Goal: Task Accomplishment & Management: Manage account settings

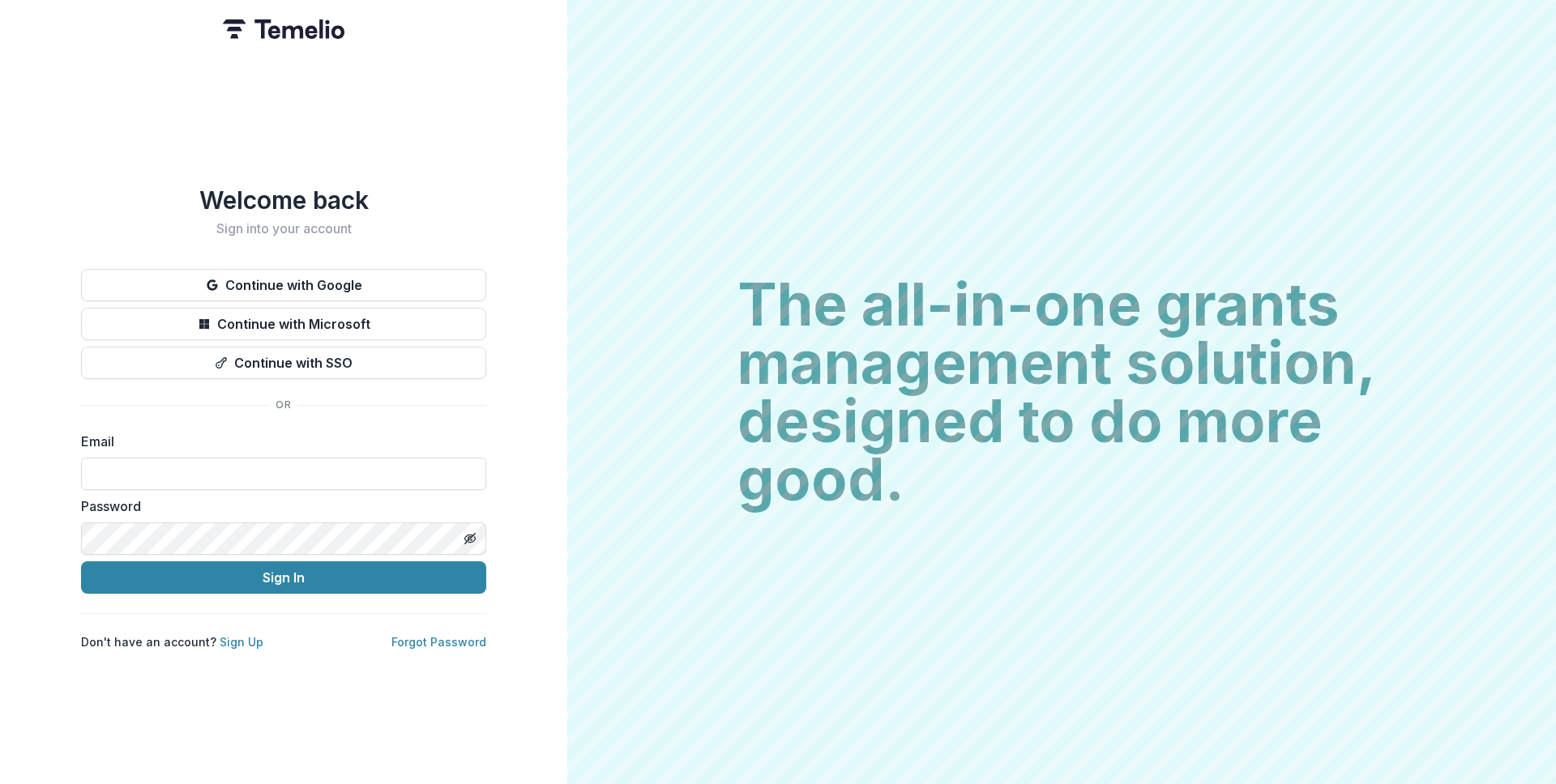
click at [924, 136] on div "The all-in-one grants management solution, designed to do more good. The all-in…" at bounding box center [1061, 392] width 989 height 784
click at [623, 83] on div "The all-in-one grants management solution, designed to do more good. The all-in…" at bounding box center [1061, 392] width 989 height 784
click at [615, 101] on div "The all-in-one grants management solution, designed to do more good. The all-in…" at bounding box center [1061, 392] width 989 height 784
click at [616, 105] on div "The all-in-one grants management solution, designed to do more good. The all-in…" at bounding box center [1061, 392] width 989 height 784
click at [284, 189] on h1 "Welcome back" at bounding box center [284, 200] width 406 height 29
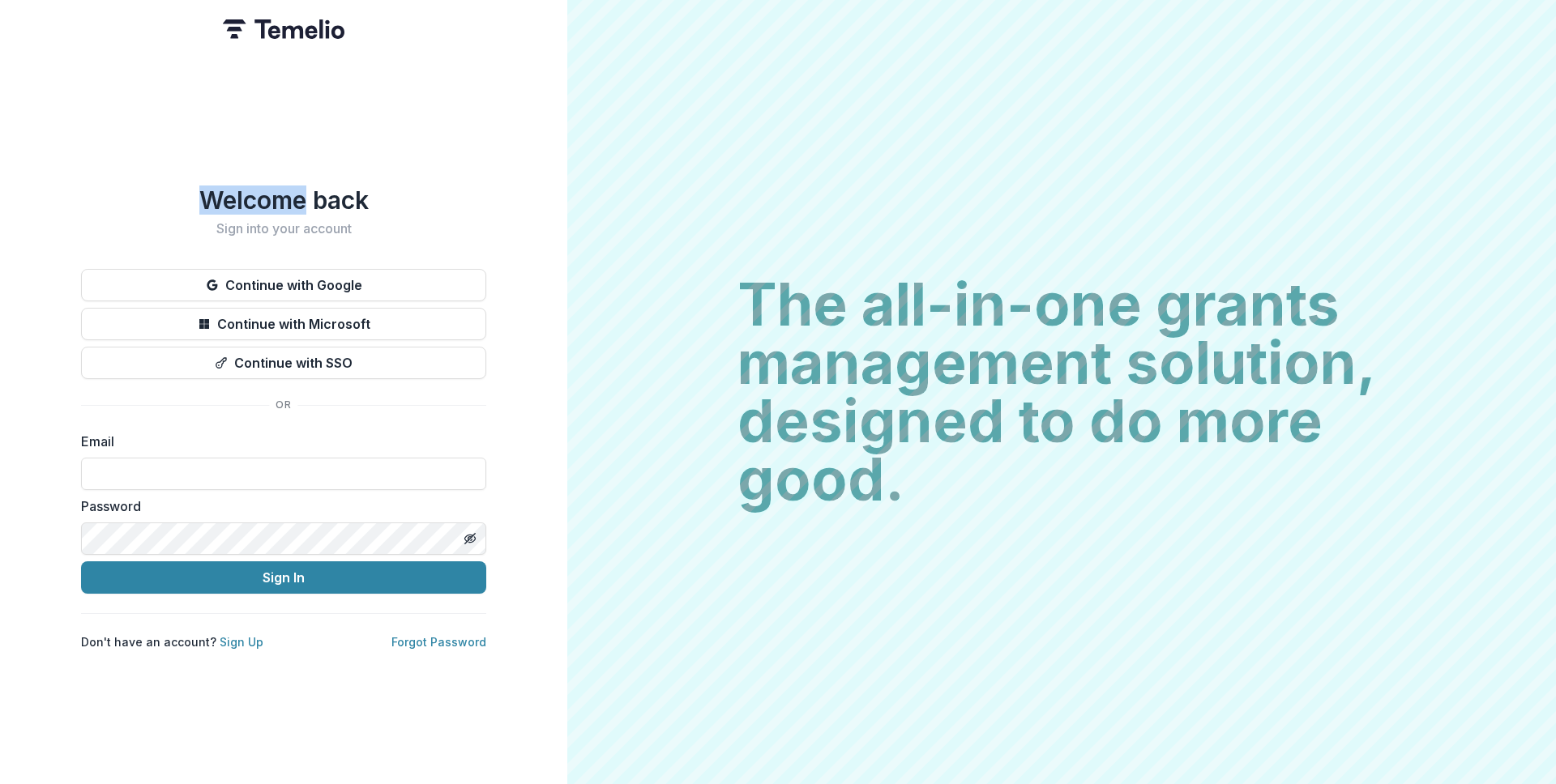
click at [284, 189] on h1 "Welcome back" at bounding box center [284, 200] width 406 height 29
click at [282, 190] on h1 "Welcome back" at bounding box center [284, 200] width 406 height 29
drag, startPoint x: 283, startPoint y: 198, endPoint x: 283, endPoint y: 211, distance: 13.0
click at [283, 211] on div "Welcome back Sign into your account" at bounding box center [284, 211] width 406 height 51
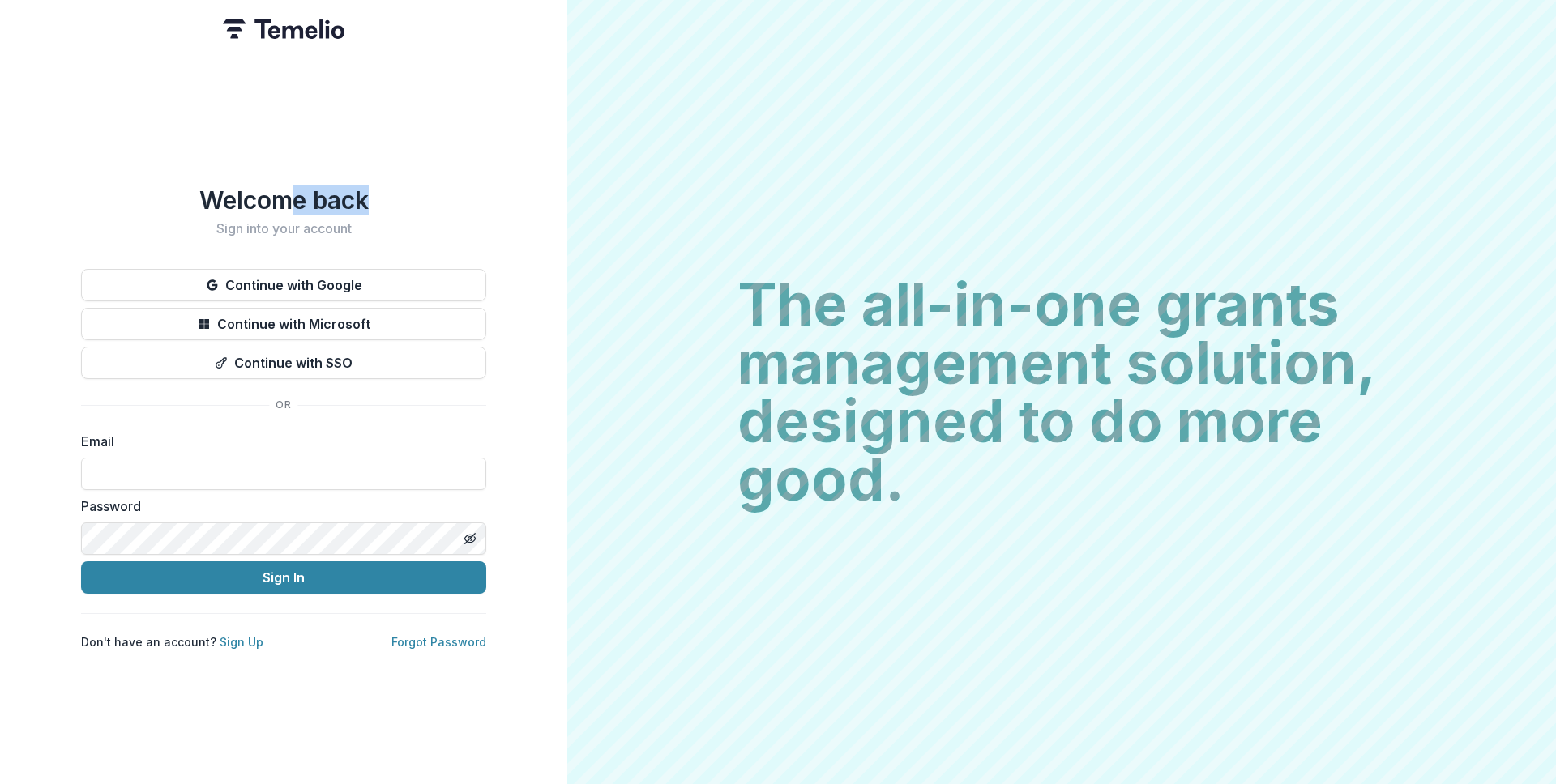
click at [291, 201] on h1 "Welcome back" at bounding box center [284, 200] width 406 height 29
drag, startPoint x: 291, startPoint y: 197, endPoint x: 287, endPoint y: 223, distance: 26.3
click at [287, 223] on div "Welcome back Sign into your account" at bounding box center [284, 211] width 406 height 51
click at [287, 223] on h2 "Sign into your account" at bounding box center [284, 229] width 406 height 15
drag, startPoint x: 292, startPoint y: 193, endPoint x: 291, endPoint y: 216, distance: 23.0
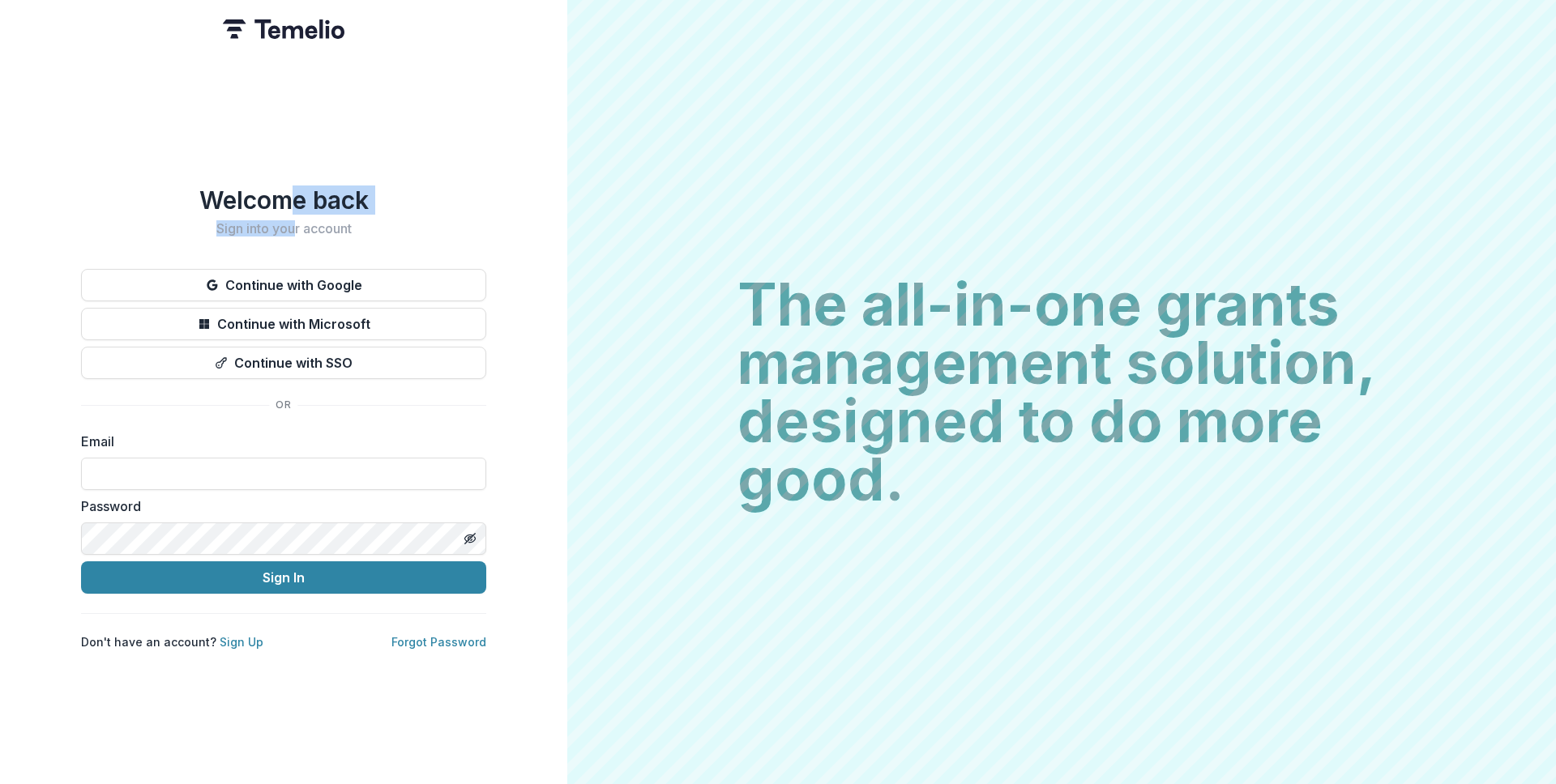
click at [291, 216] on div "Welcome back Sign into your account" at bounding box center [284, 211] width 406 height 51
click at [300, 164] on div "Welcome back Sign into your account Continue with Google Continue with Microsof…" at bounding box center [283, 392] width 567 height 784
drag, startPoint x: 292, startPoint y: 189, endPoint x: 292, endPoint y: 227, distance: 38.0
click at [292, 227] on div "Welcome back Sign into your account" at bounding box center [284, 211] width 406 height 51
click at [306, 163] on div "Welcome back Sign into your account Continue with Google Continue with Microsof…" at bounding box center [283, 392] width 567 height 784
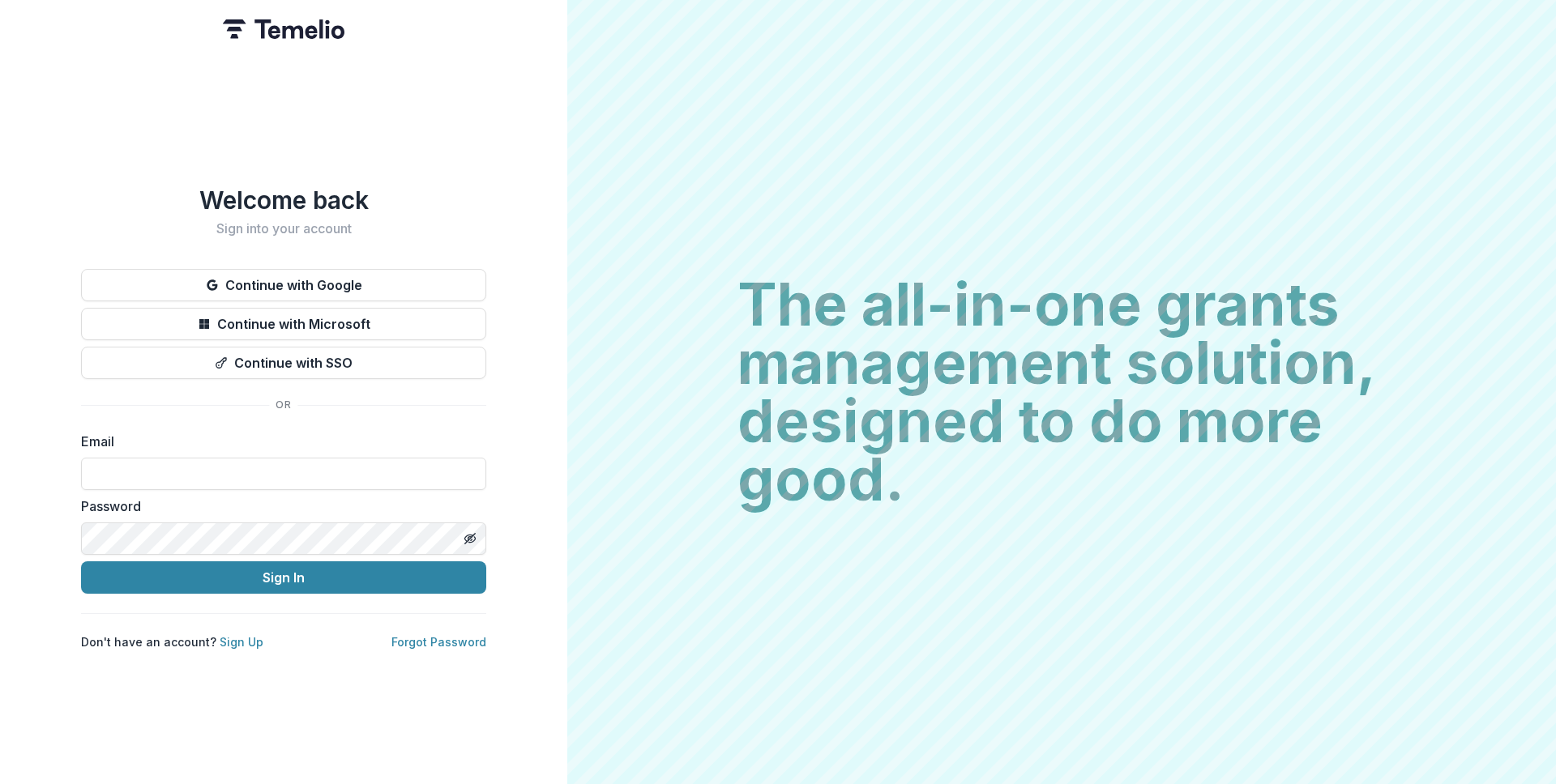
click at [648, 89] on div "The all-in-one grants management solution, designed to do more good. The all-in…" at bounding box center [1061, 392] width 989 height 784
click at [327, 283] on button "Continue with Google" at bounding box center [284, 285] width 406 height 32
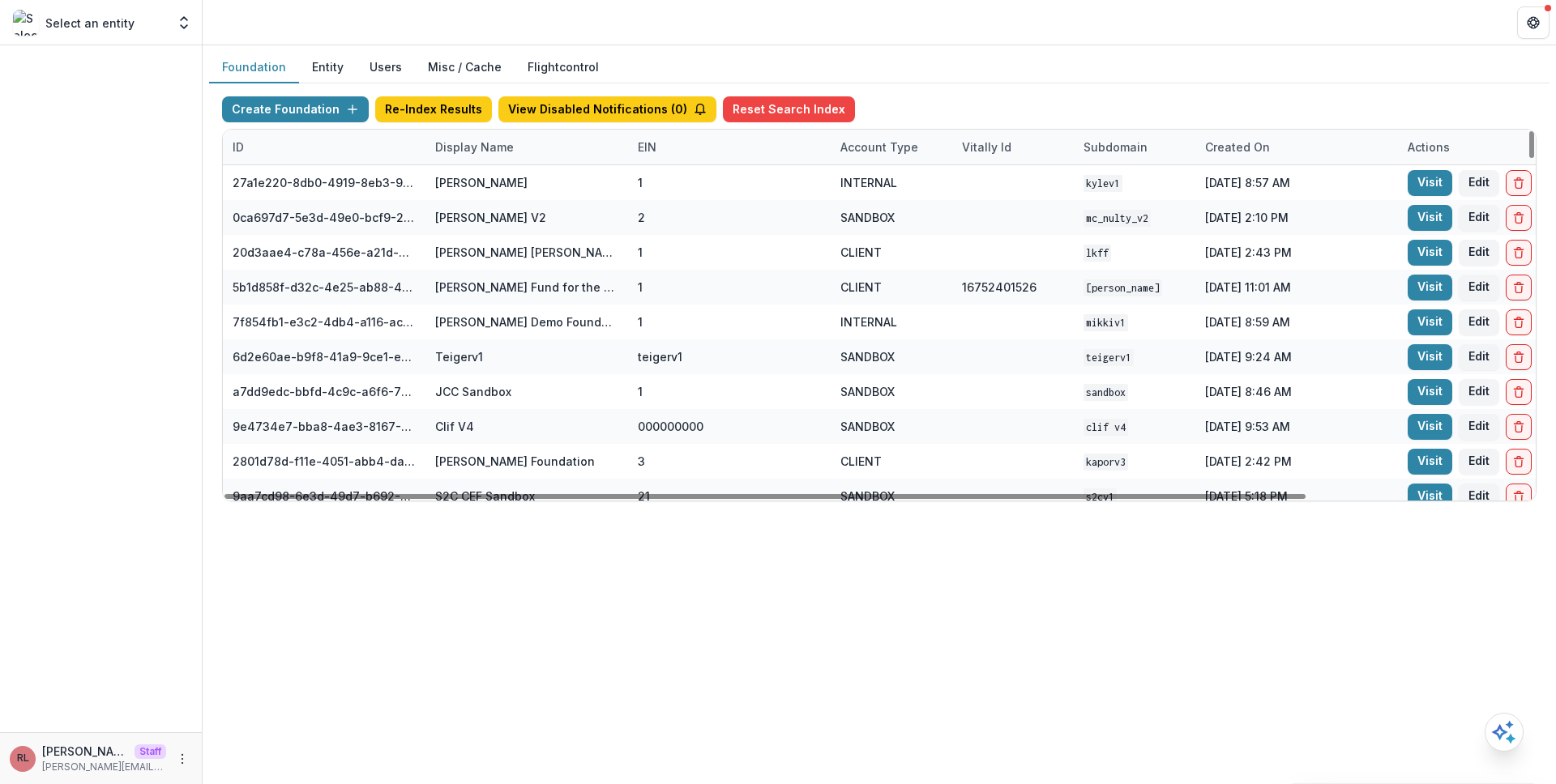
click at [561, 136] on div "Display Name" at bounding box center [526, 146] width 203 height 35
click at [539, 190] on input at bounding box center [526, 183] width 195 height 26
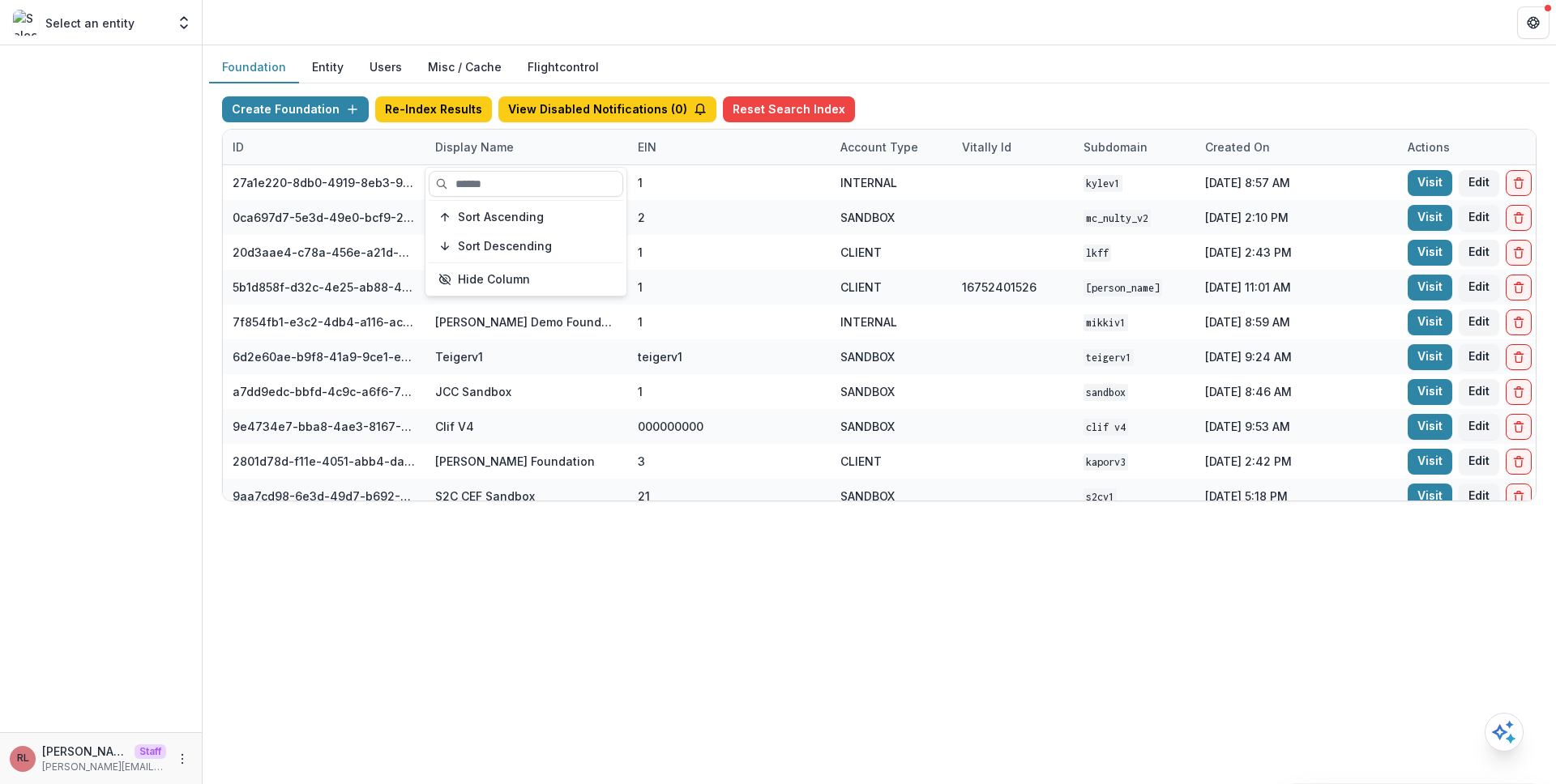
click at [571, 571] on div "Foundation Entity Users Misc / Cache Flightcontrol Create Foundation Re-Index R…" at bounding box center [879, 415] width 1353 height 739
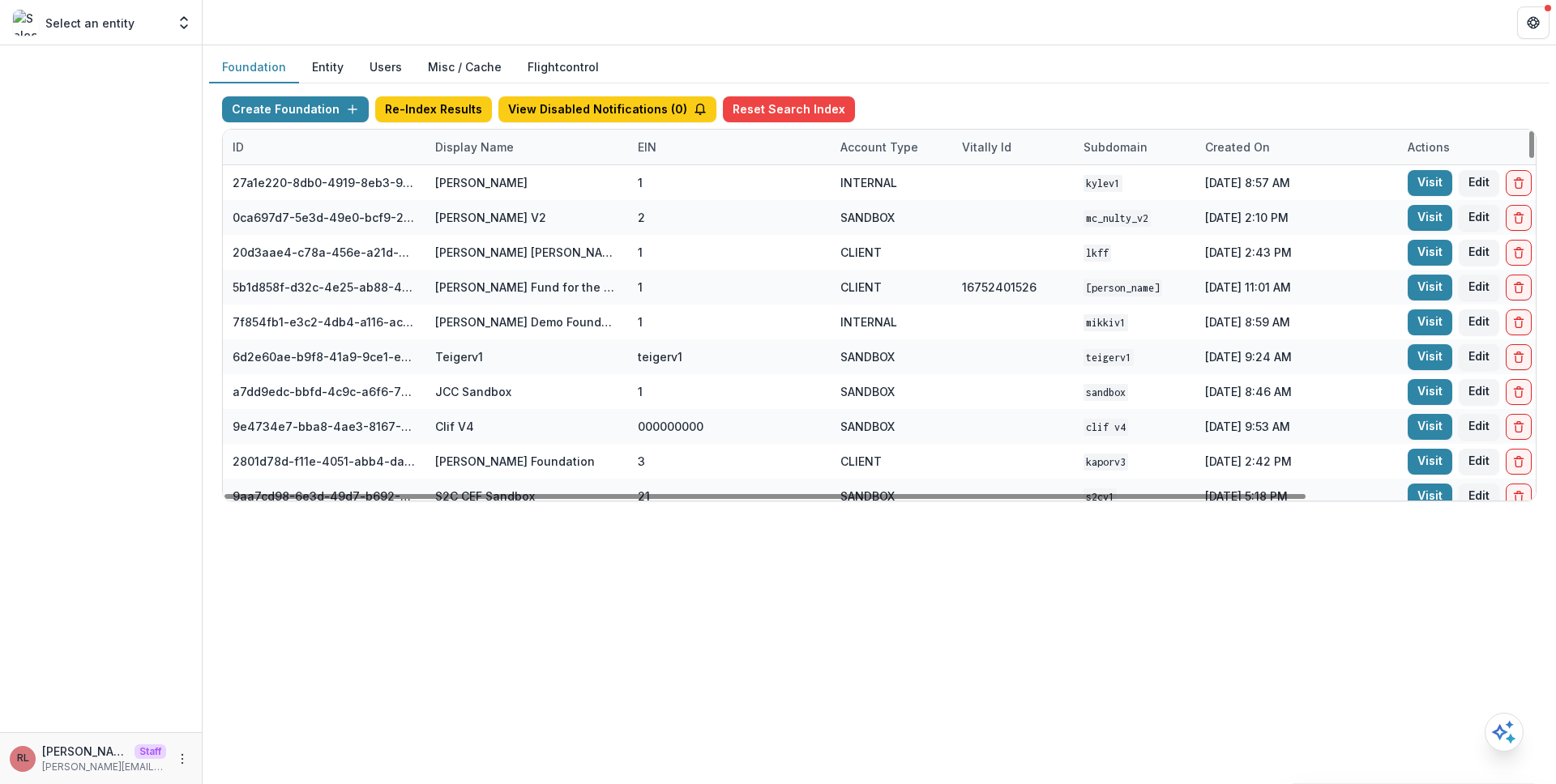
click at [1019, 80] on div "Foundation Entity Users Misc / Cache Flightcontrol" at bounding box center [879, 67] width 1341 height 31
click at [999, 65] on div "Foundation Entity Users Misc / Cache Flightcontrol" at bounding box center [879, 67] width 1341 height 31
